Goal: Information Seeking & Learning: Learn about a topic

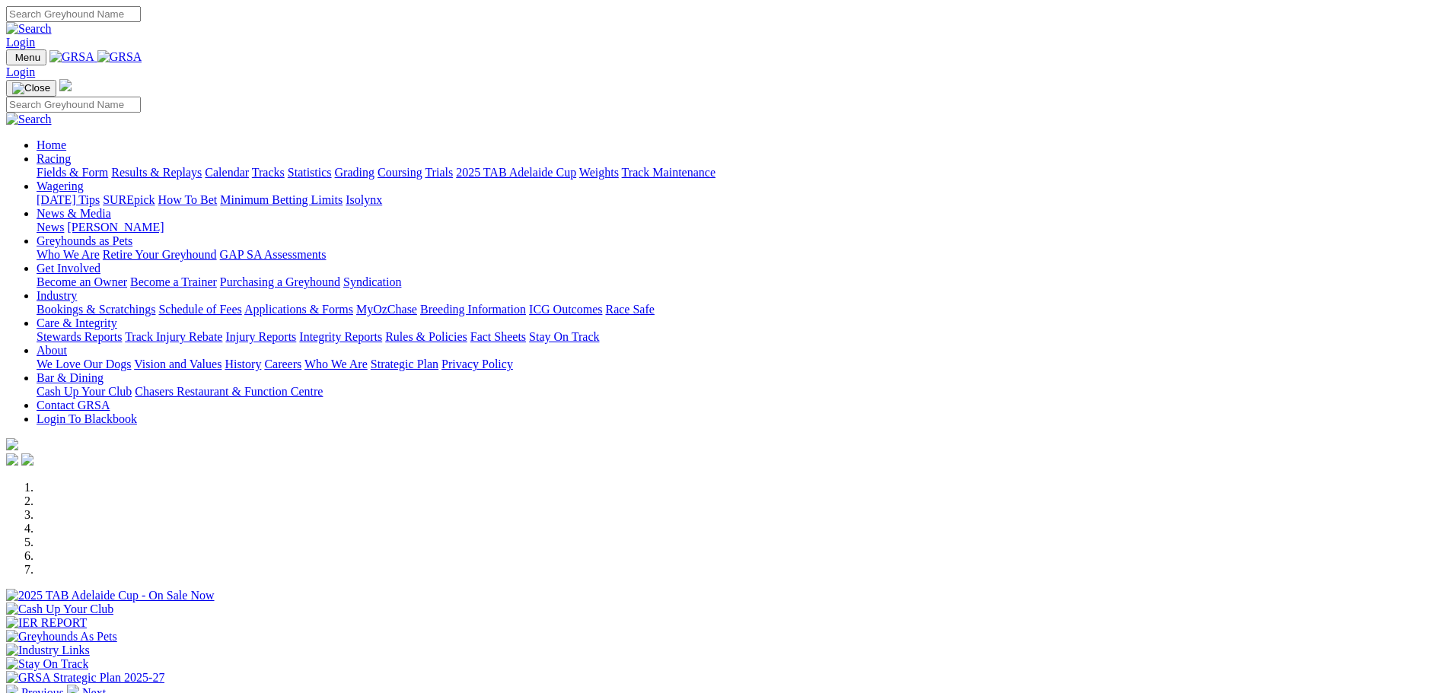
click at [202, 166] on link "Results & Replays" at bounding box center [156, 172] width 91 height 13
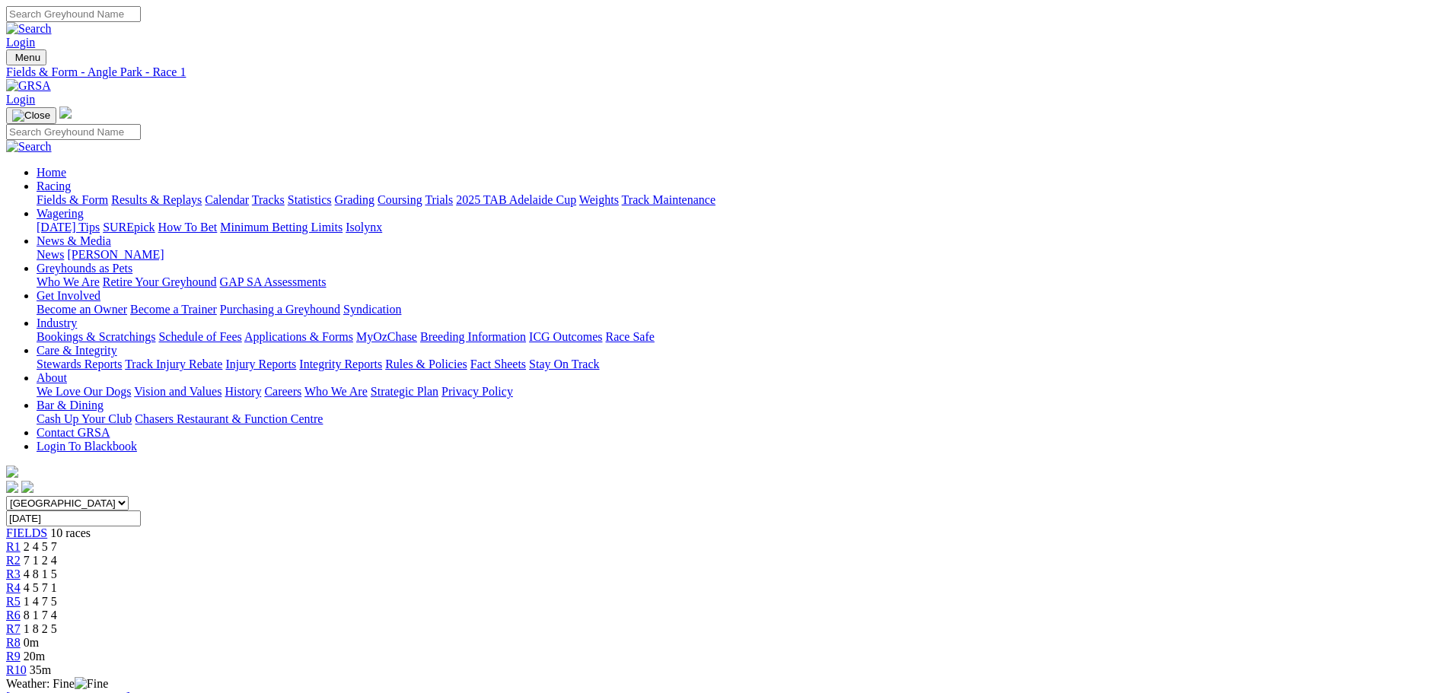
click at [21, 554] on span "R2" at bounding box center [13, 560] width 14 height 13
click at [21, 568] on link "R3" at bounding box center [13, 574] width 14 height 13
click at [21, 581] on span "R4" at bounding box center [13, 587] width 14 height 13
click at [21, 595] on span "R5" at bounding box center [13, 601] width 14 height 13
click at [21, 609] on span "R6" at bounding box center [13, 615] width 14 height 13
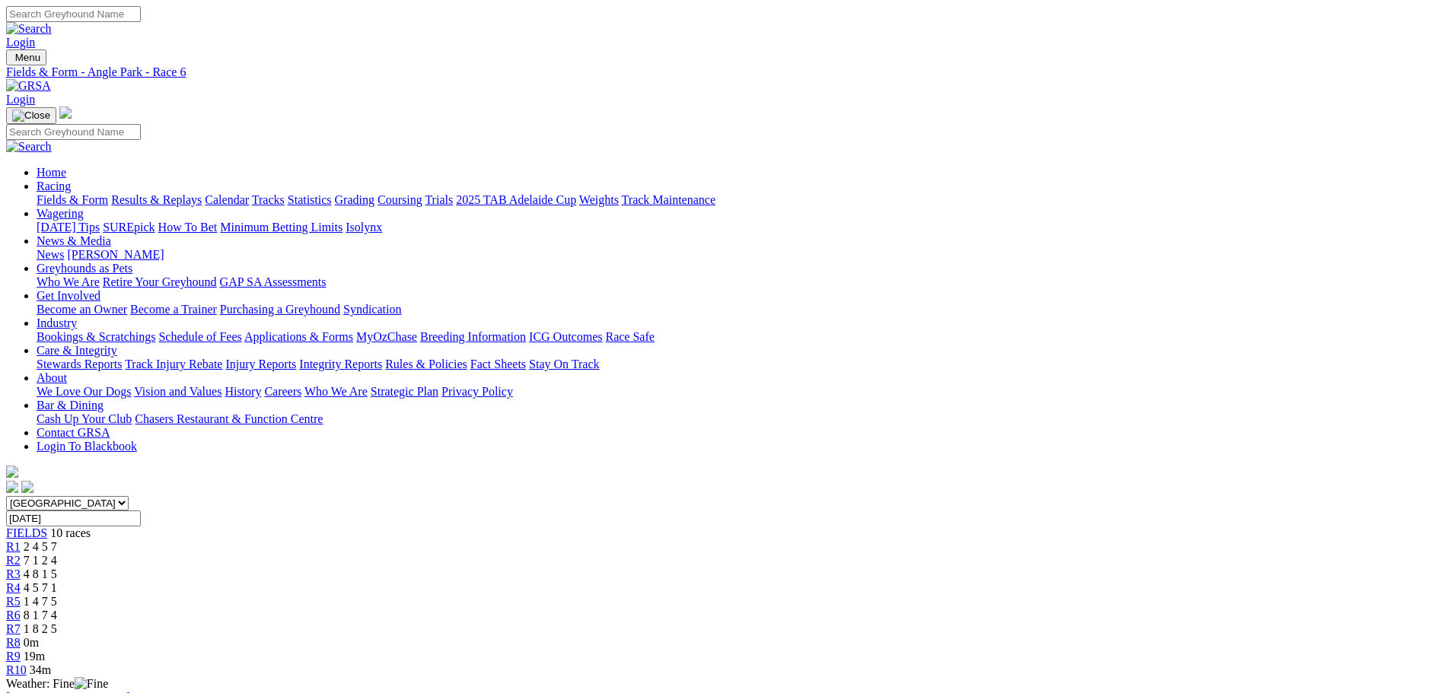
click at [21, 623] on span "R7" at bounding box center [13, 629] width 14 height 13
click at [21, 609] on link "R6" at bounding box center [13, 615] width 14 height 13
click at [919, 623] on div "R7 1 8 2 5" at bounding box center [725, 630] width 1438 height 14
click at [996, 636] on div "R8 4 5 7 1" at bounding box center [725, 643] width 1438 height 14
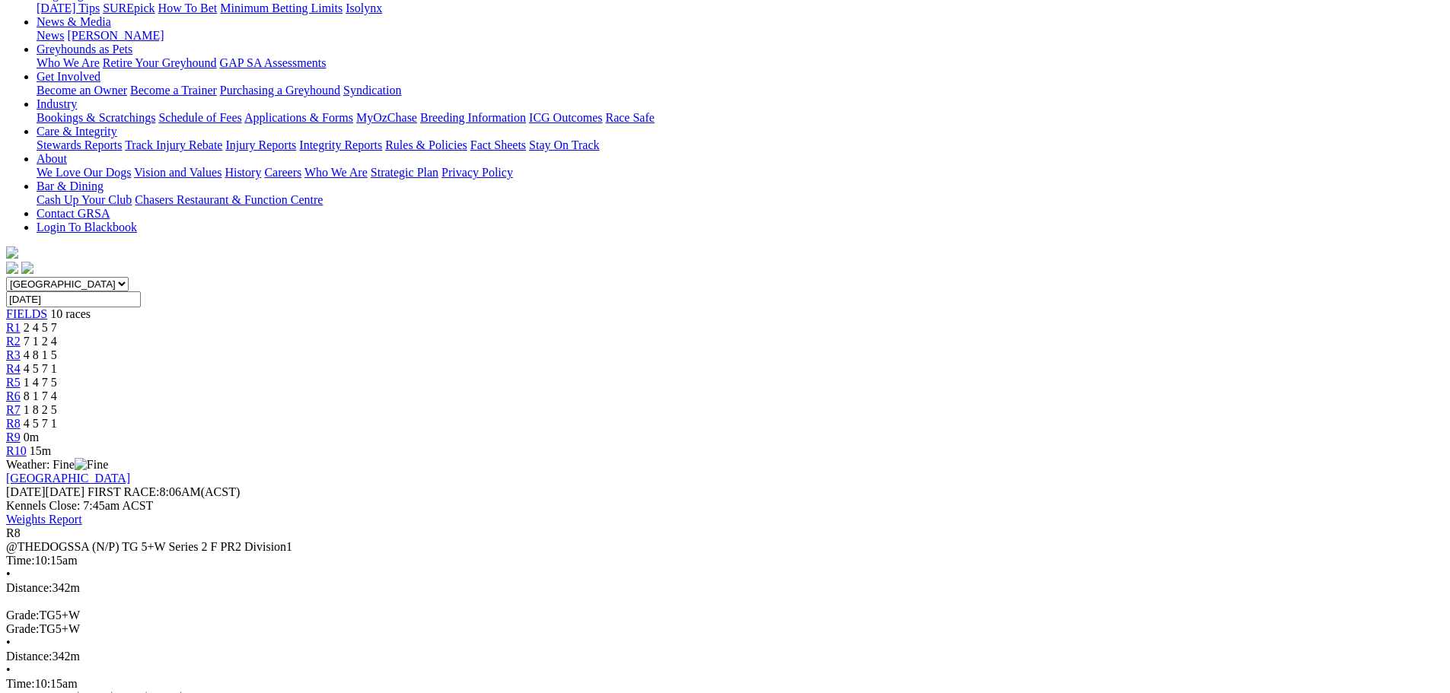
scroll to position [228, 0]
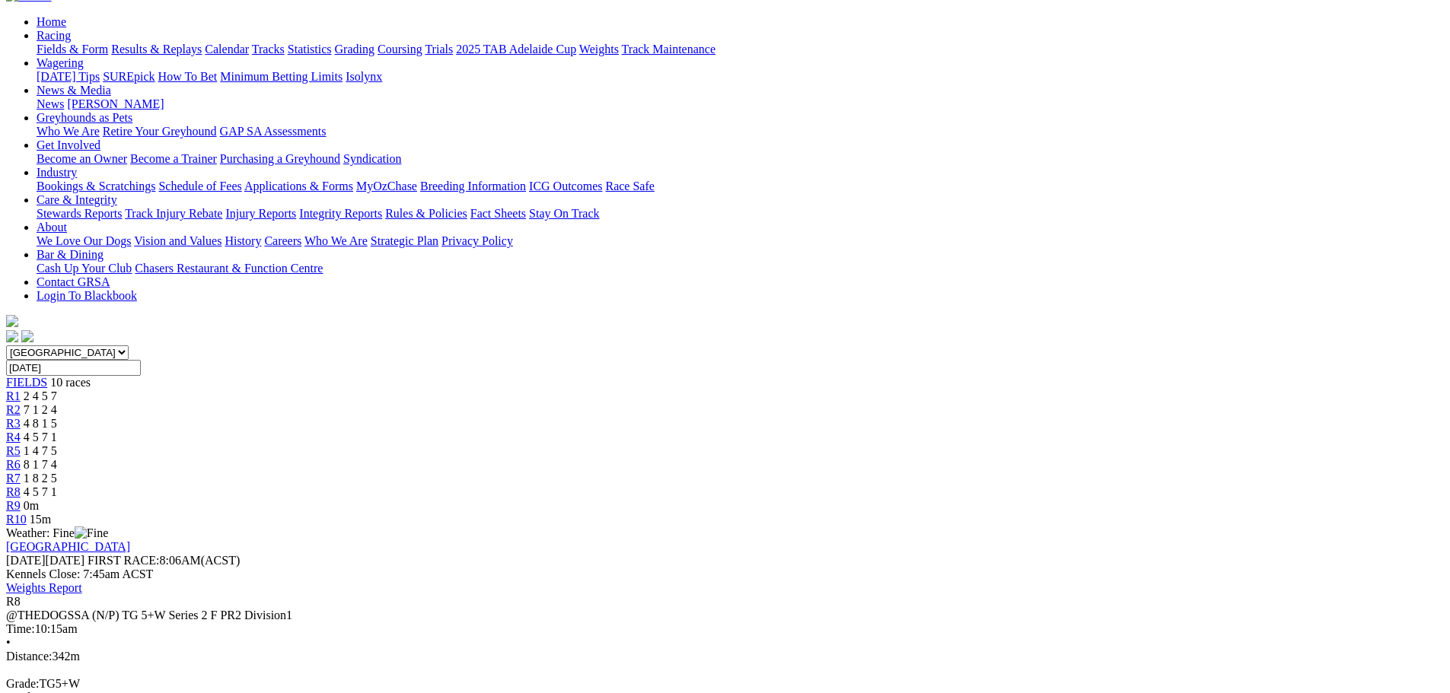
drag, startPoint x: 1325, startPoint y: 406, endPoint x: 1331, endPoint y: 395, distance: 12.3
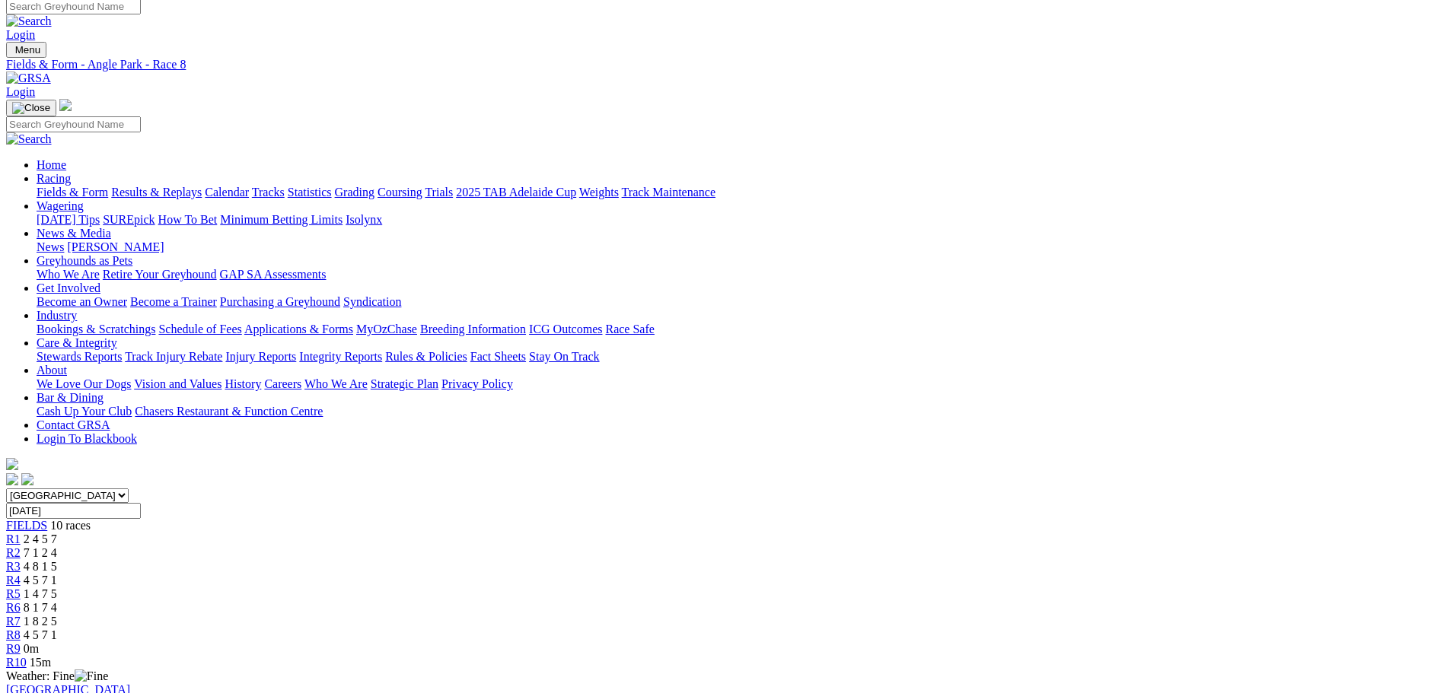
scroll to position [0, 0]
